Goal: Navigation & Orientation: Find specific page/section

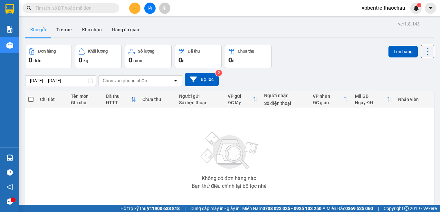
click at [197, 146] on img at bounding box center [229, 150] width 64 height 45
click at [97, 31] on button "Kho nhận" at bounding box center [92, 29] width 30 height 15
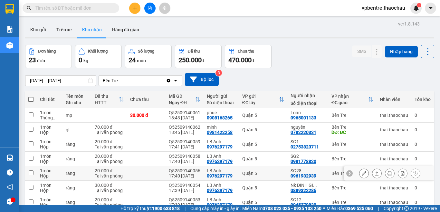
scroll to position [75, 0]
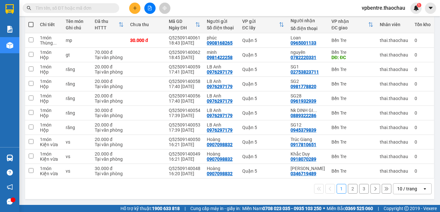
click at [348, 187] on button "2" at bounding box center [353, 189] width 10 height 10
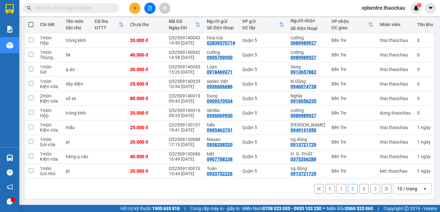
click at [359, 190] on button "3" at bounding box center [364, 189] width 10 height 10
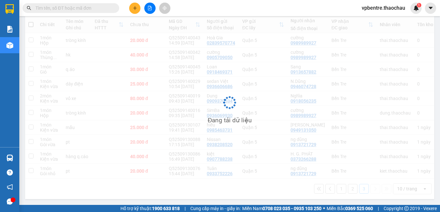
scroll to position [30, 0]
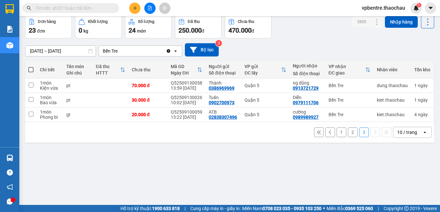
click at [337, 135] on button "1" at bounding box center [342, 132] width 10 height 10
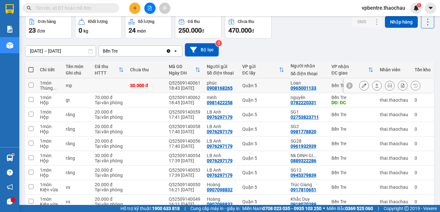
scroll to position [0, 0]
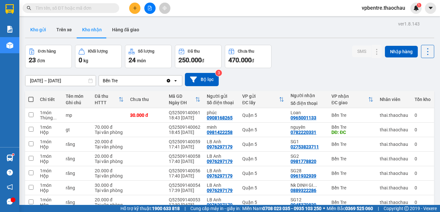
click at [38, 30] on button "Kho gửi" at bounding box center [38, 29] width 26 height 15
